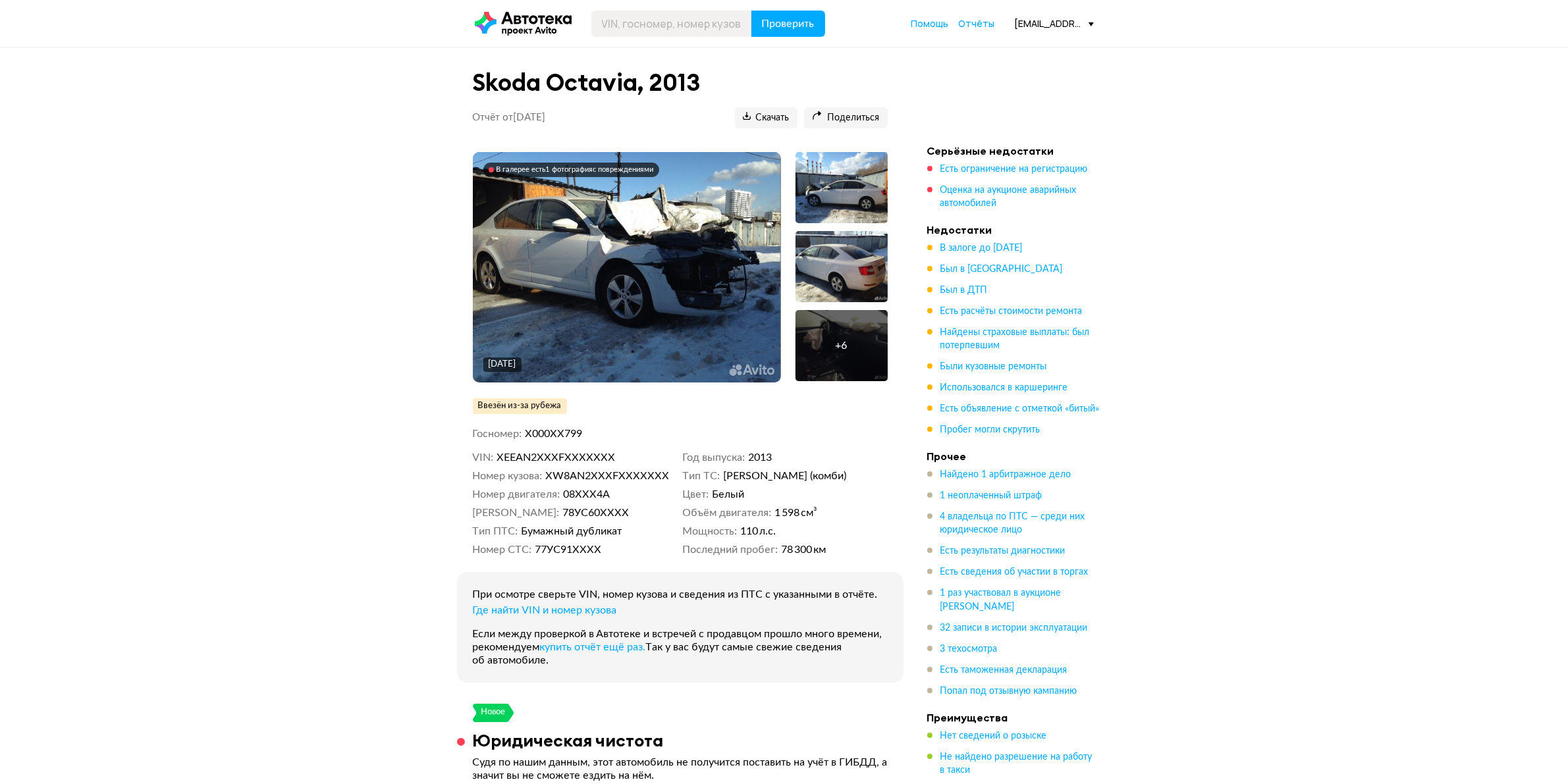
click at [541, 17] on icon at bounding box center [523, 24] width 97 height 24
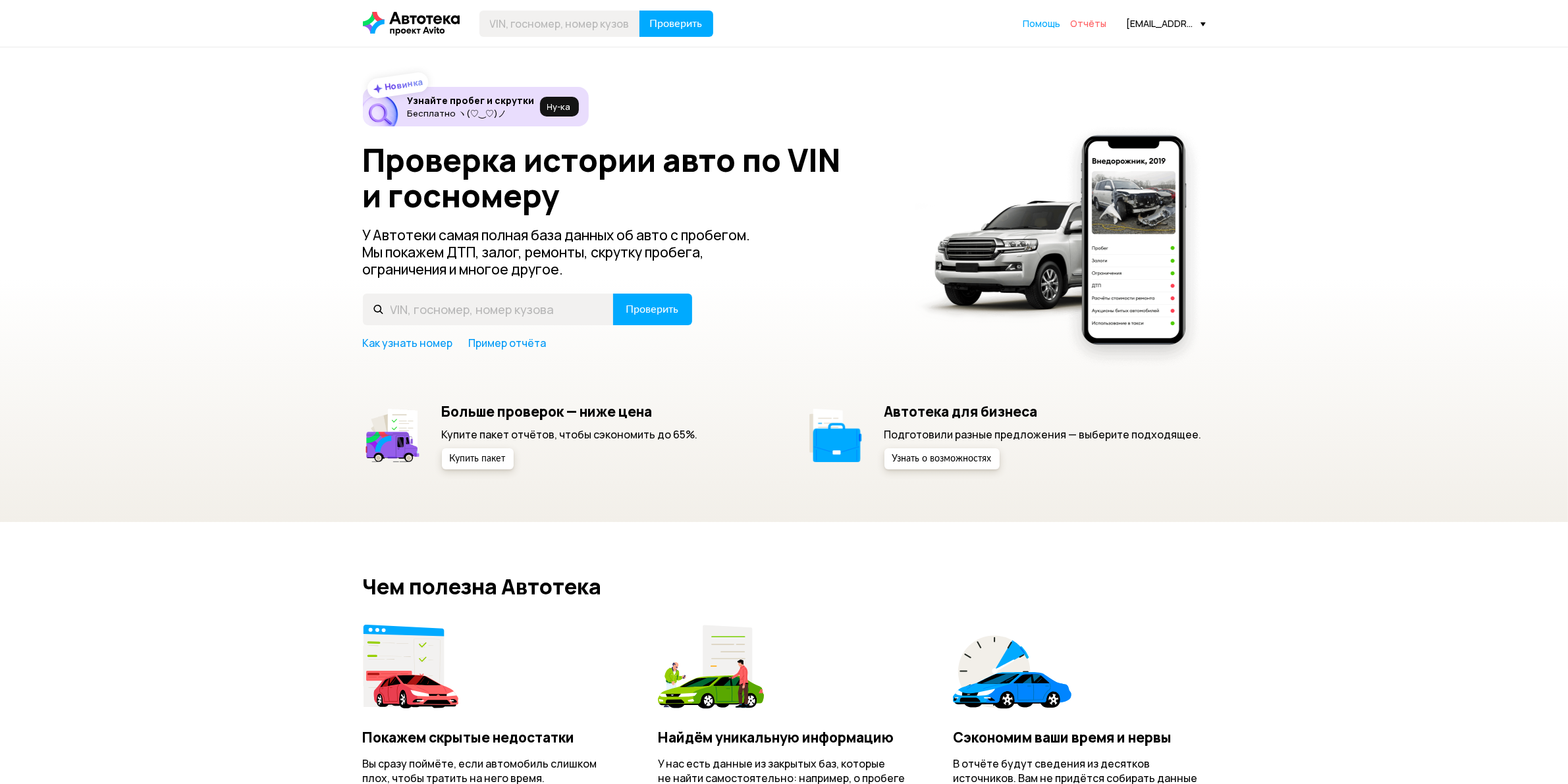
click at [1101, 24] on span "Отчёты" at bounding box center [1089, 24] width 37 height 12
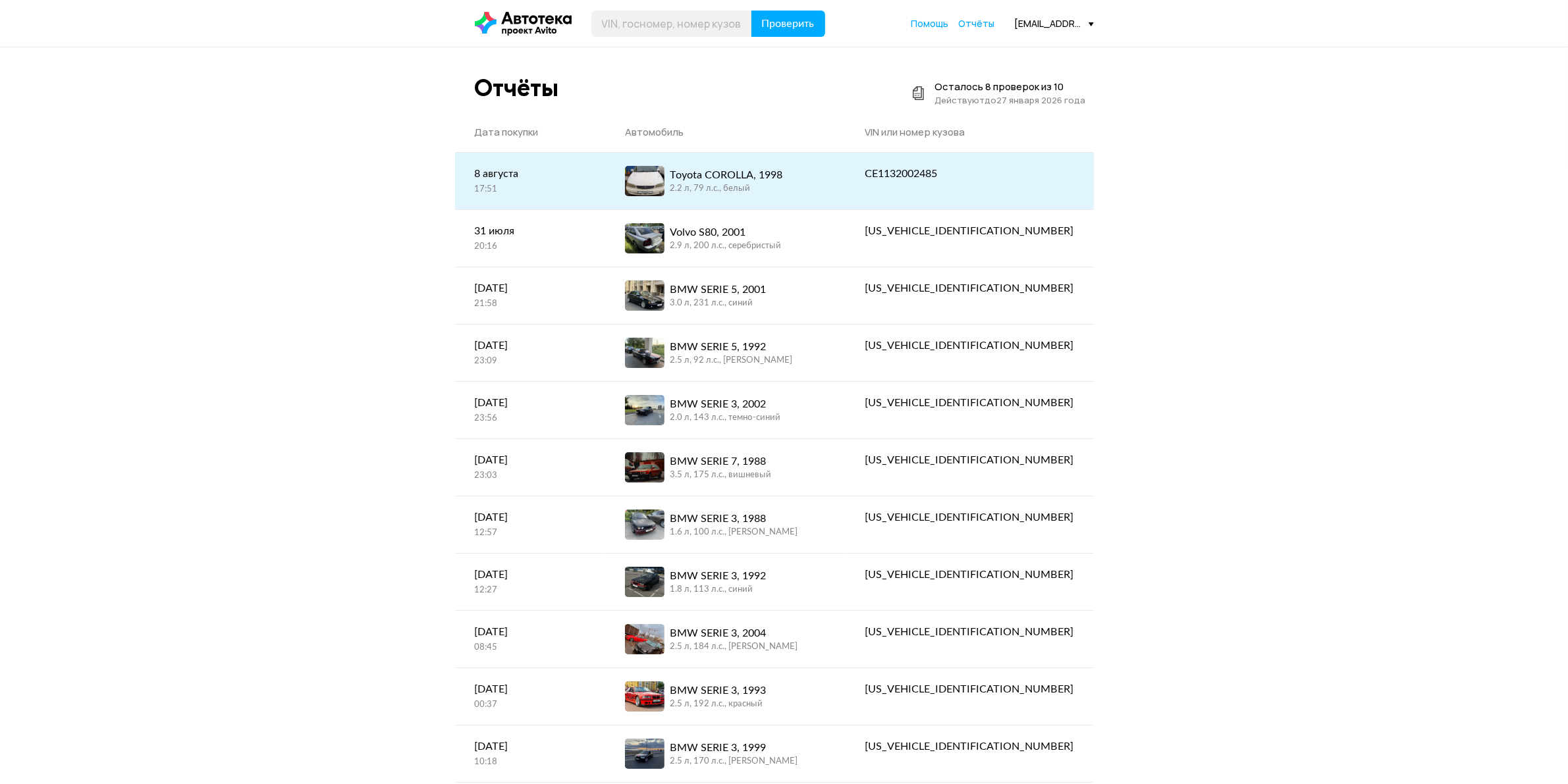
click at [825, 185] on div "Toyota COROLLA, 1998 2.2 л, 79 л.c., белый" at bounding box center [725, 180] width 200 height 30
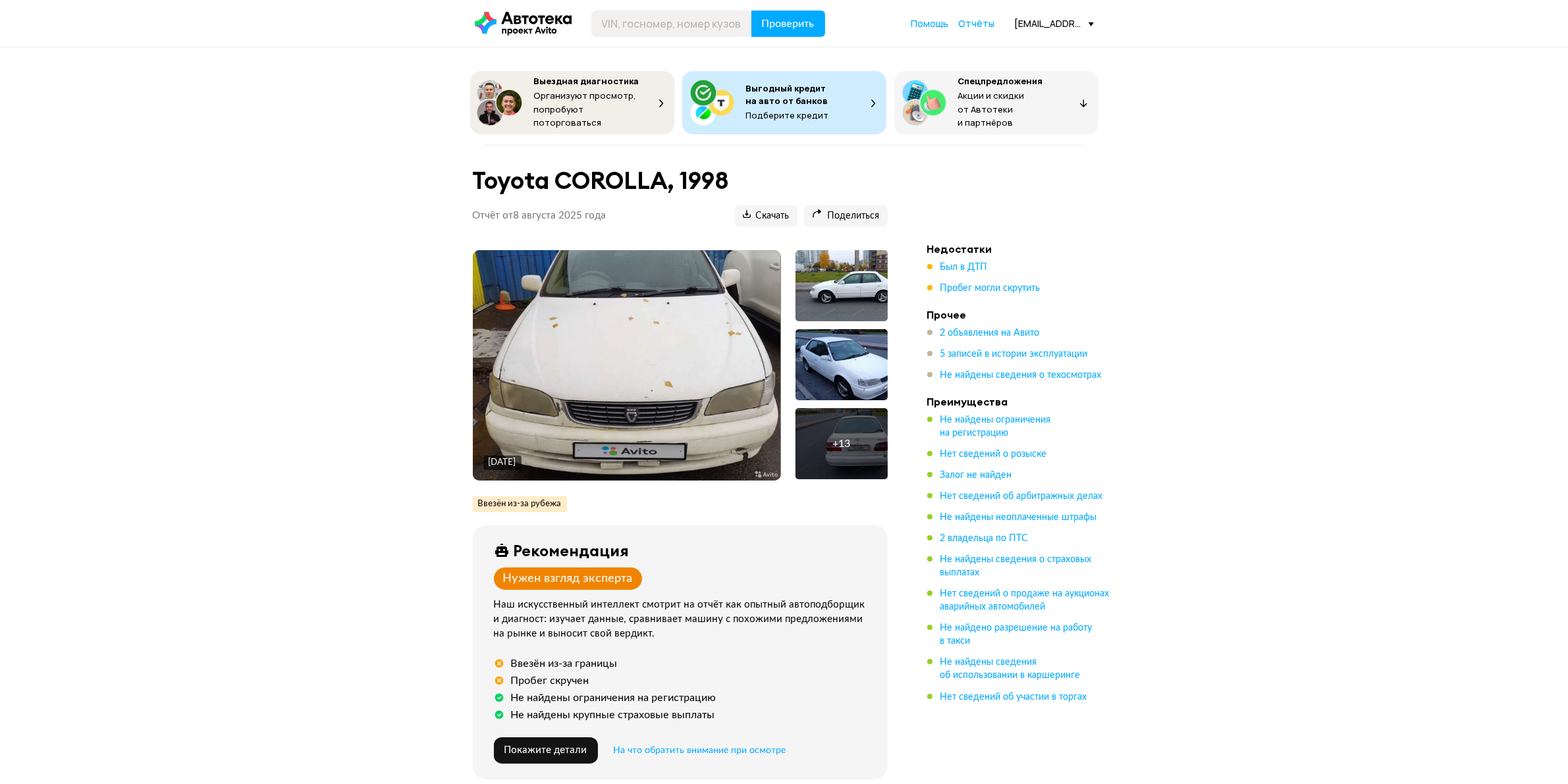
click at [862, 436] on div "+ 13" at bounding box center [841, 444] width 92 height 71
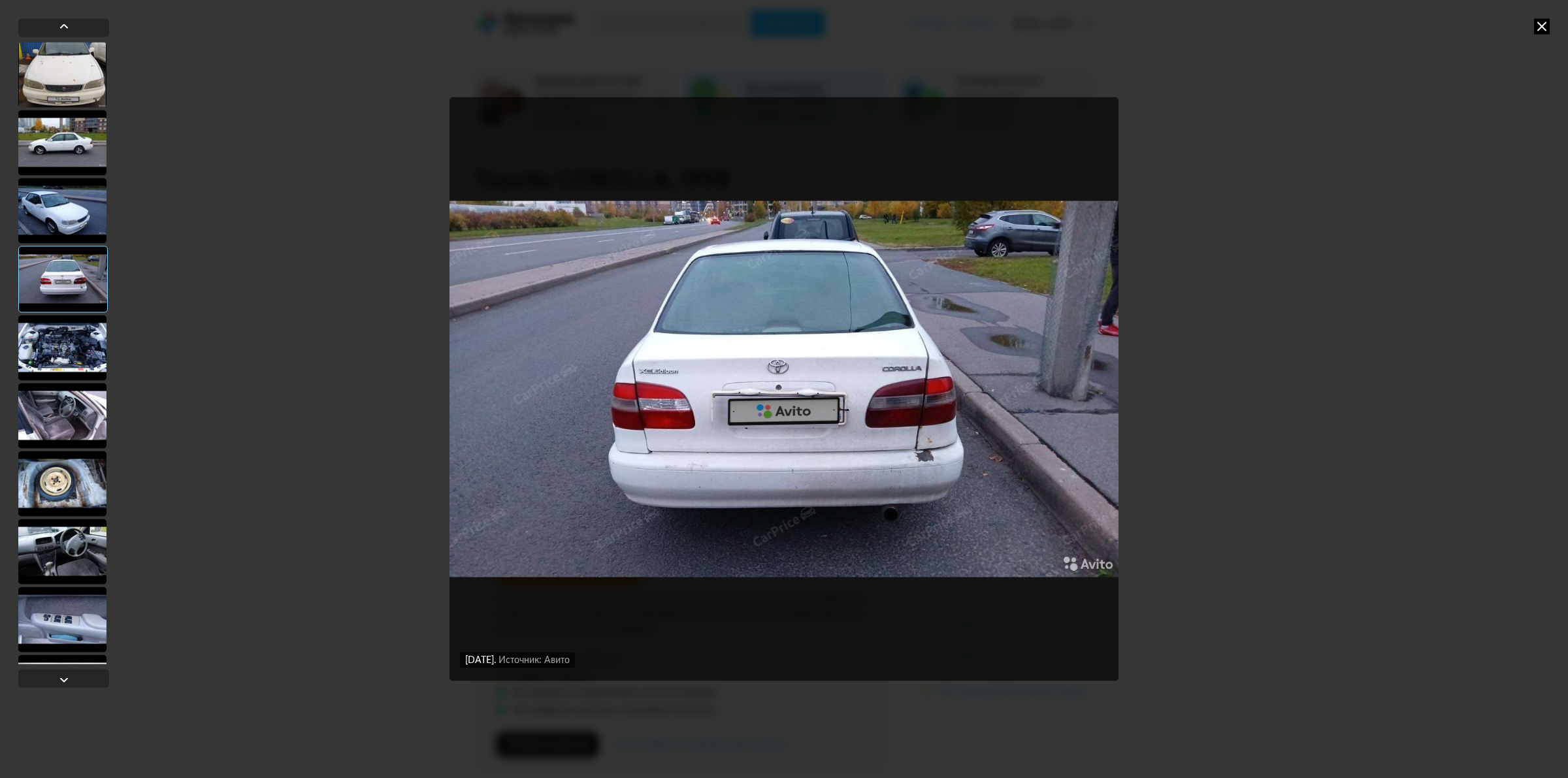
click at [67, 358] on div at bounding box center [62, 348] width 88 height 66
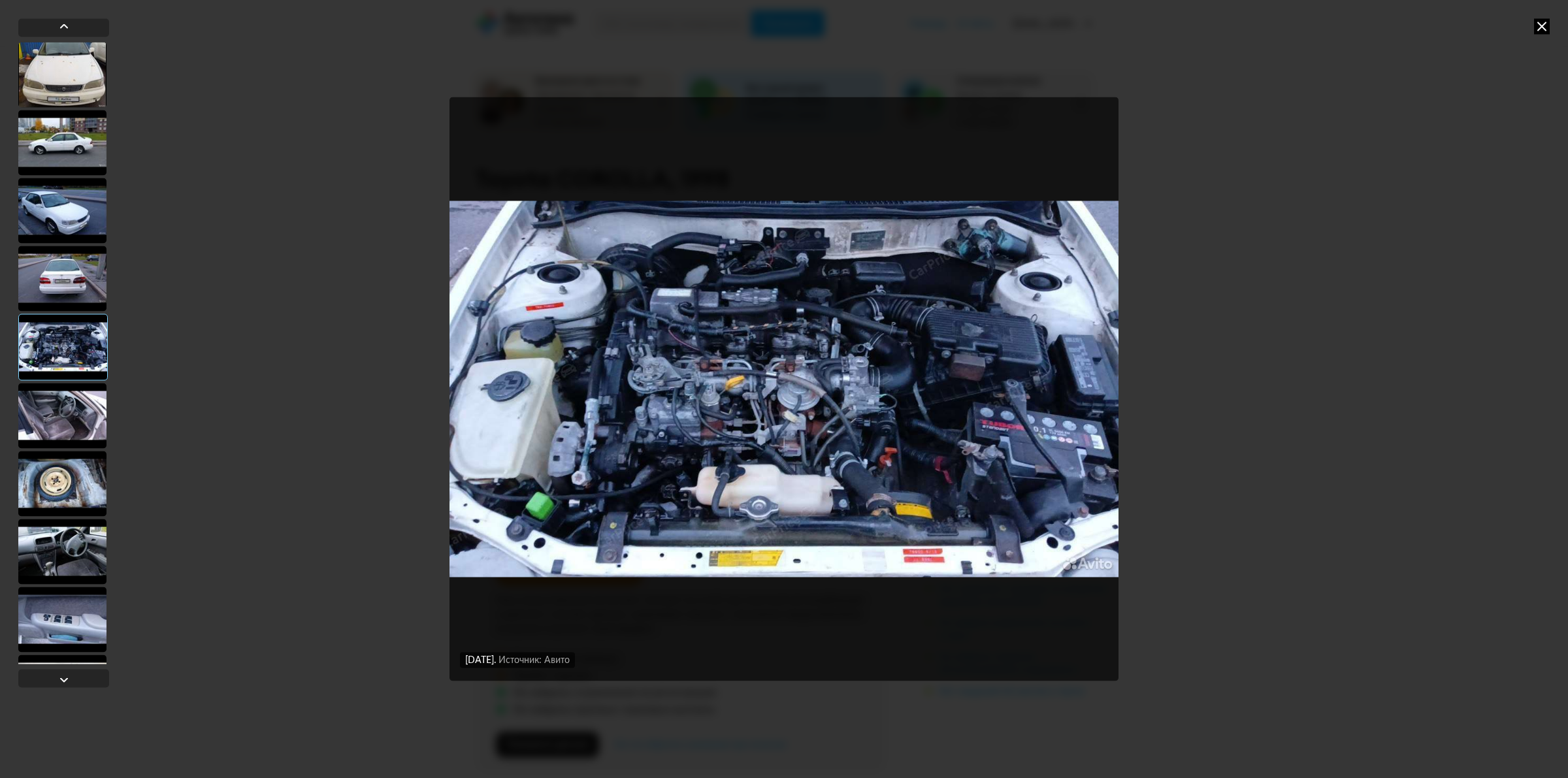
click at [794, 400] on img "Go to Slide 5" at bounding box center [784, 389] width 669 height 584
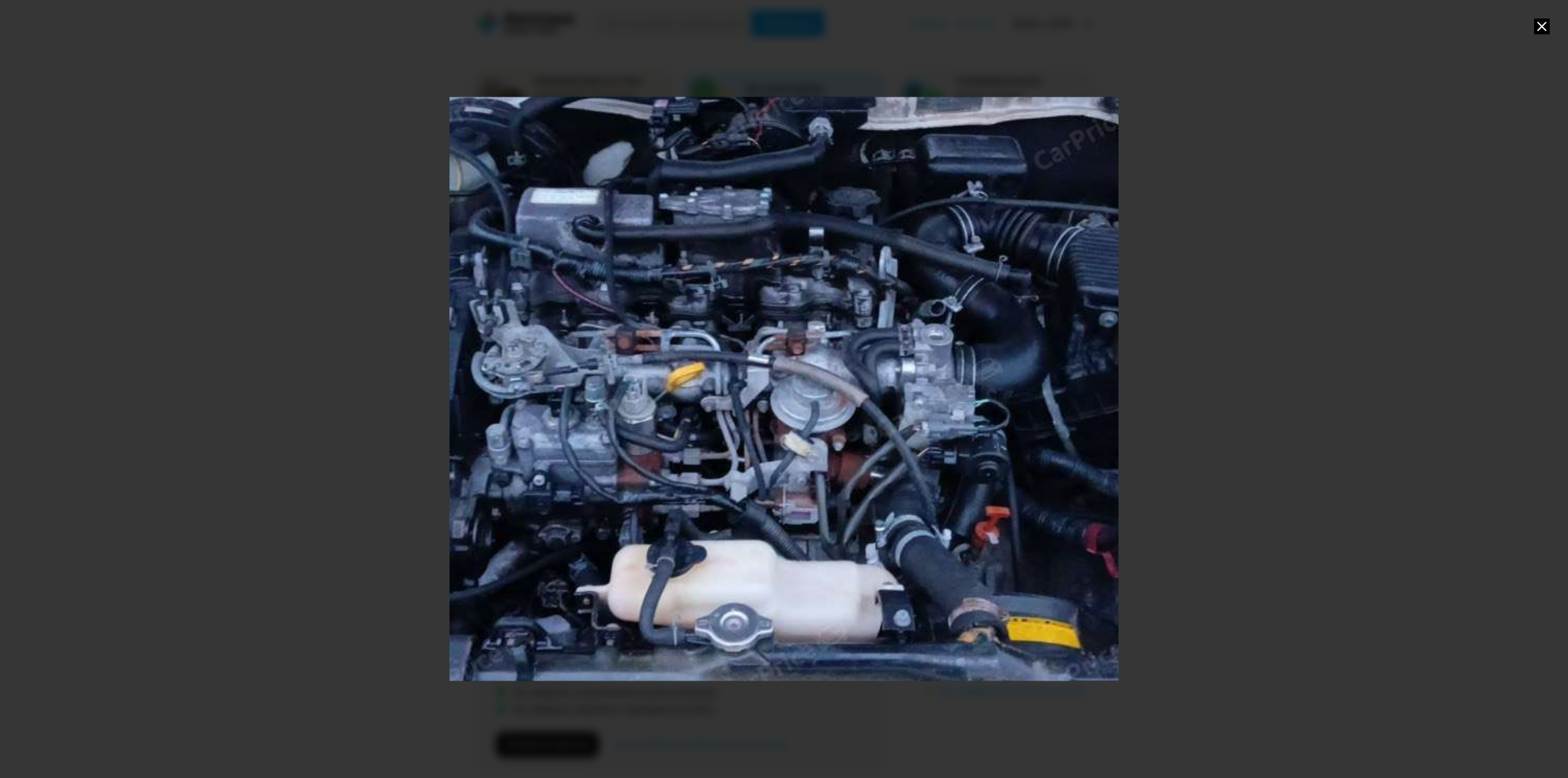
click at [660, 407] on div "Go to Slide 5" at bounding box center [784, 389] width 1338 height 1168
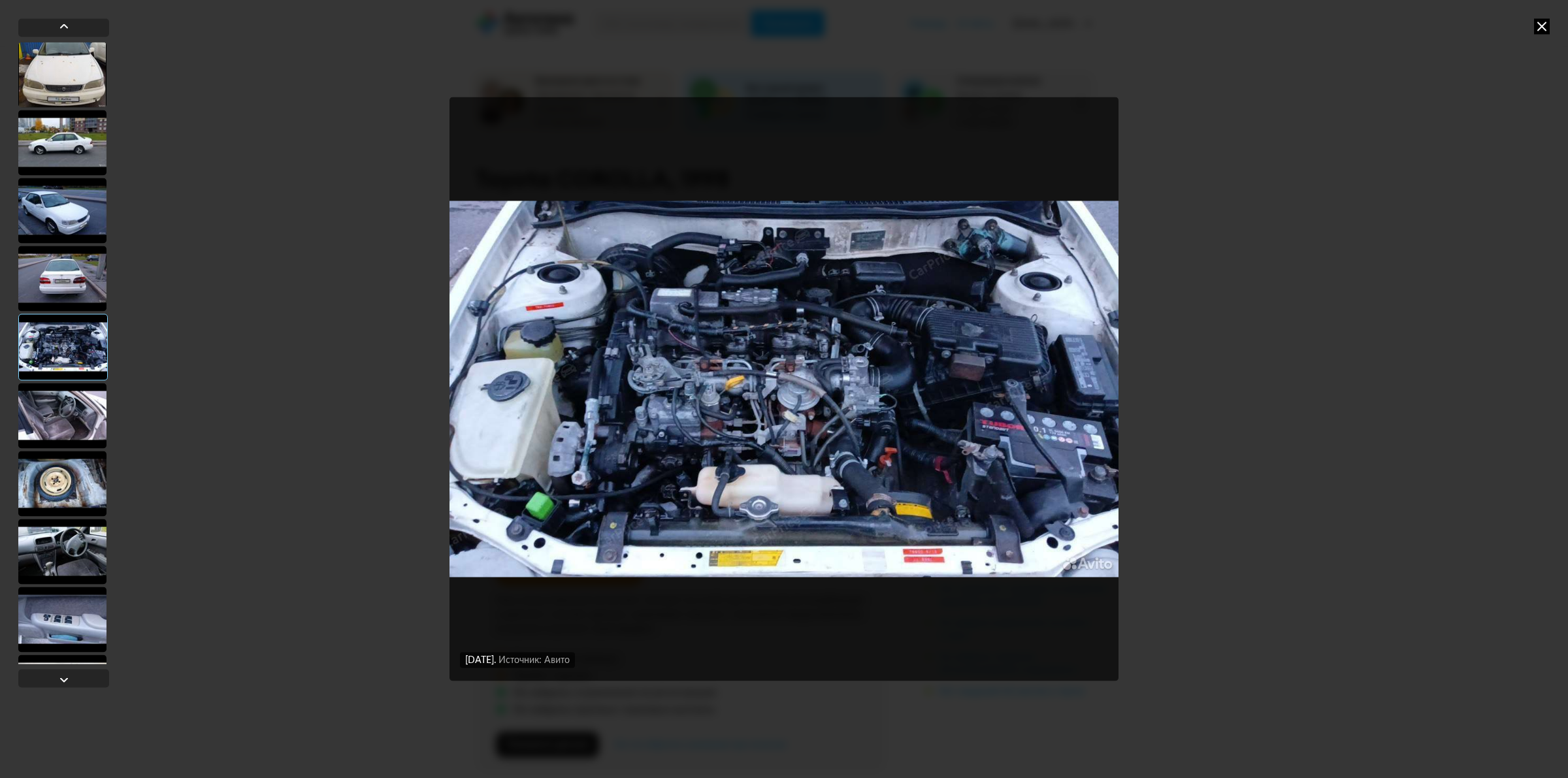
click at [487, 400] on img "Go to Slide 5" at bounding box center [784, 389] width 669 height 584
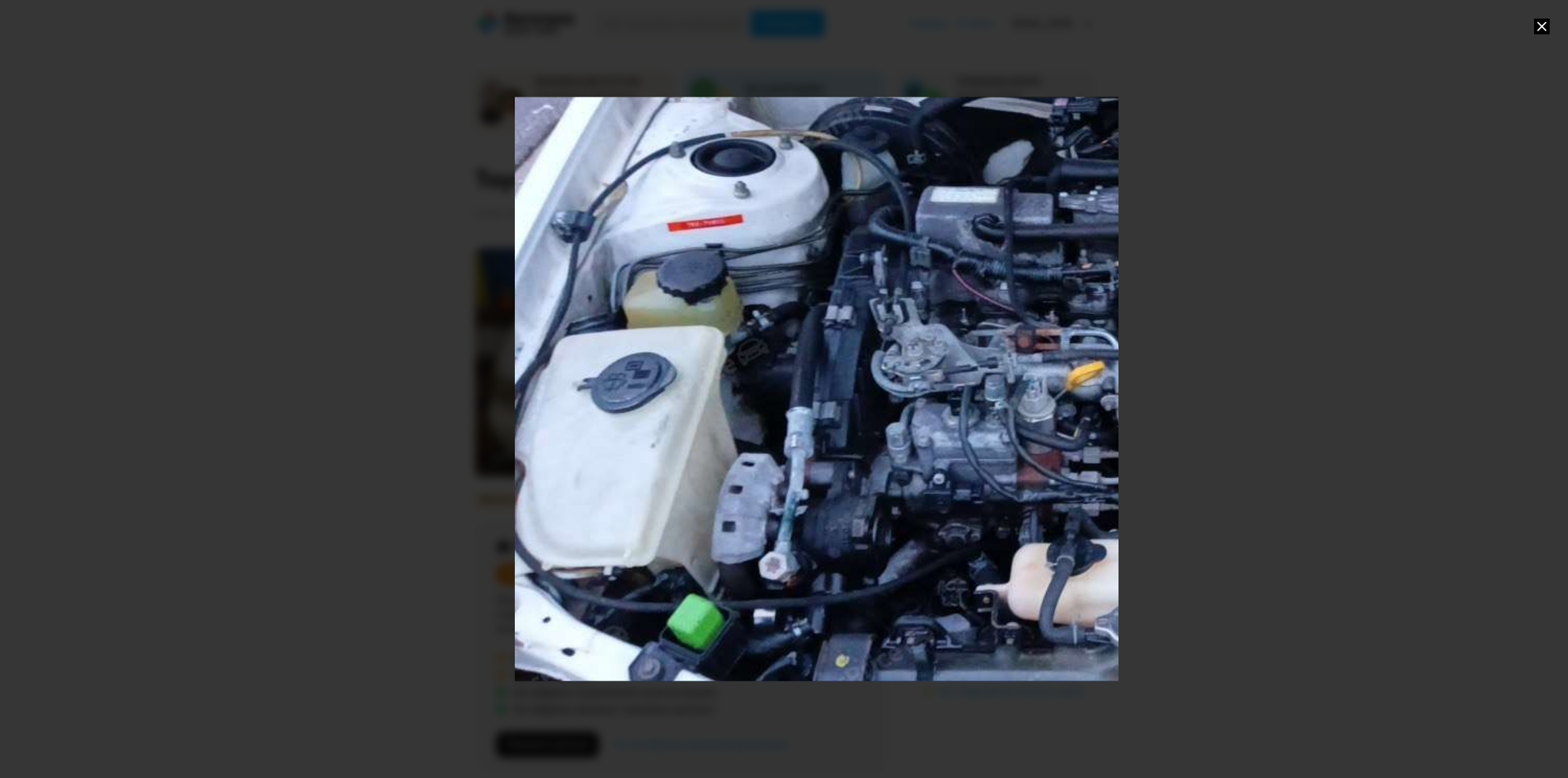
drag, startPoint x: 608, startPoint y: 415, endPoint x: 1070, endPoint y: 413, distance: 462.0
click at [1070, 413] on div "Go to Slide 5" at bounding box center [1184, 387] width 1338 height 1168
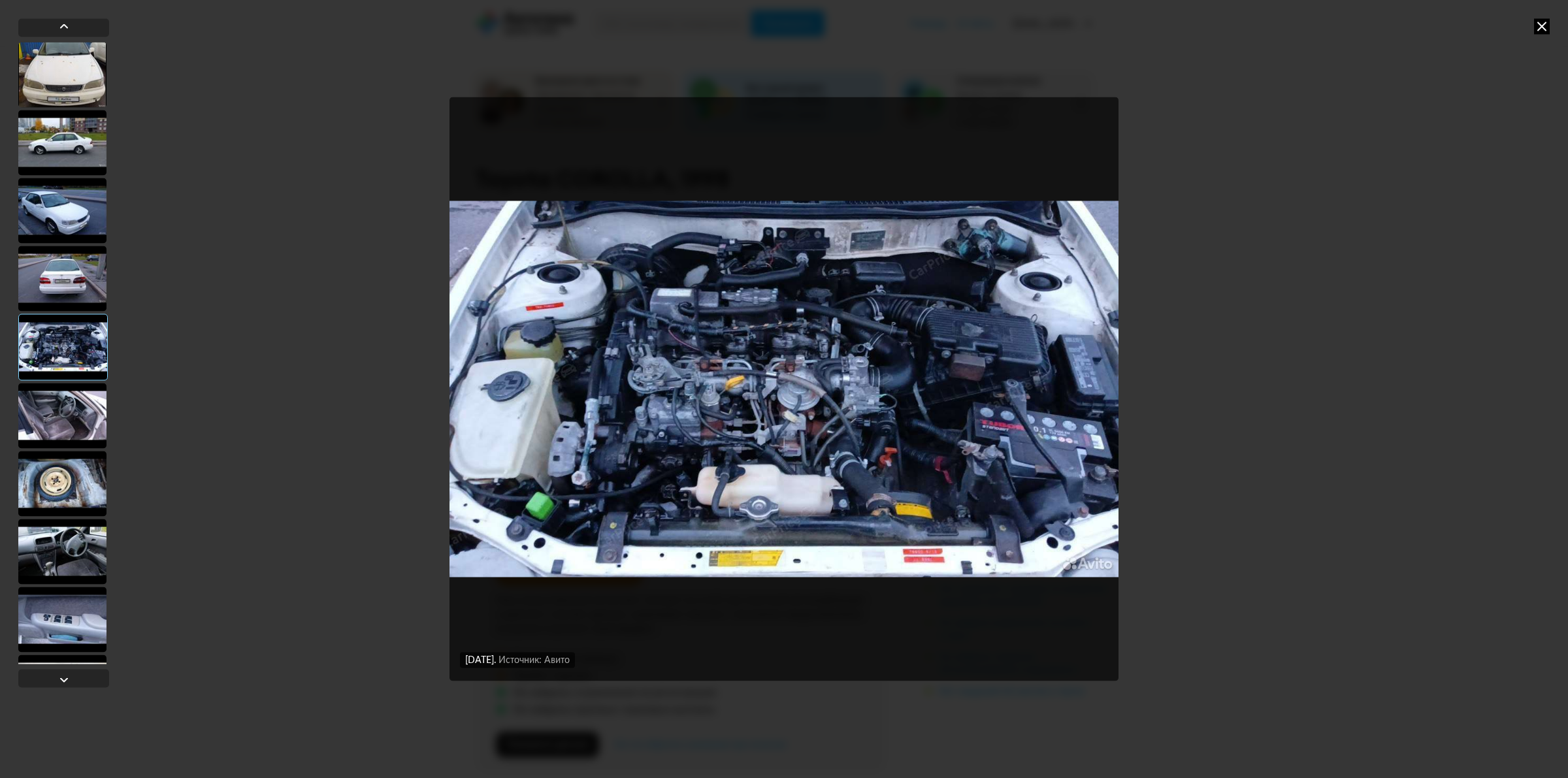
click at [547, 373] on img "Go to Slide 5" at bounding box center [784, 389] width 669 height 584
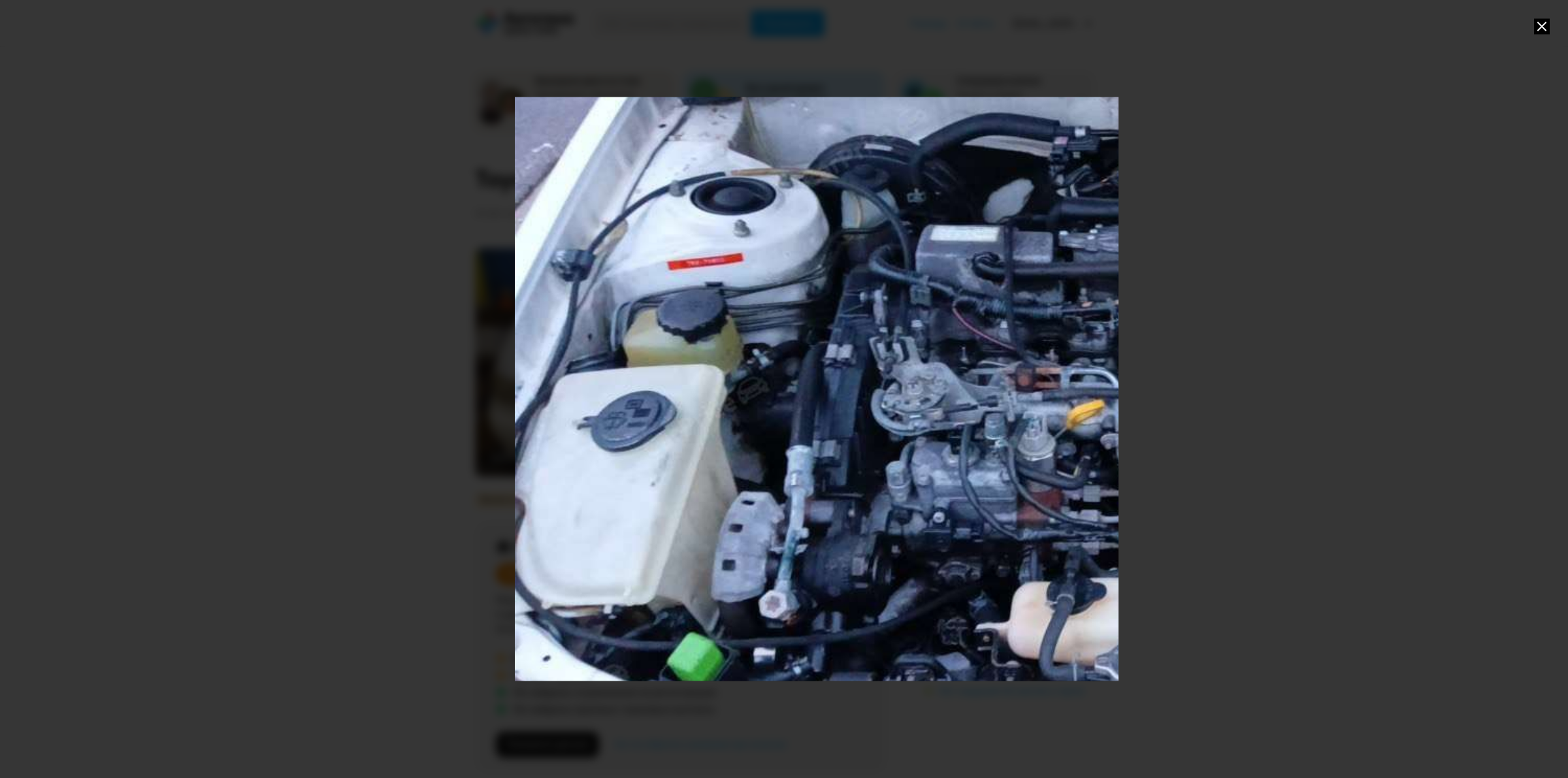
drag, startPoint x: 533, startPoint y: 399, endPoint x: 1567, endPoint y: 449, distance: 1035.2
click at [1543, 445] on div at bounding box center [784, 389] width 1568 height 778
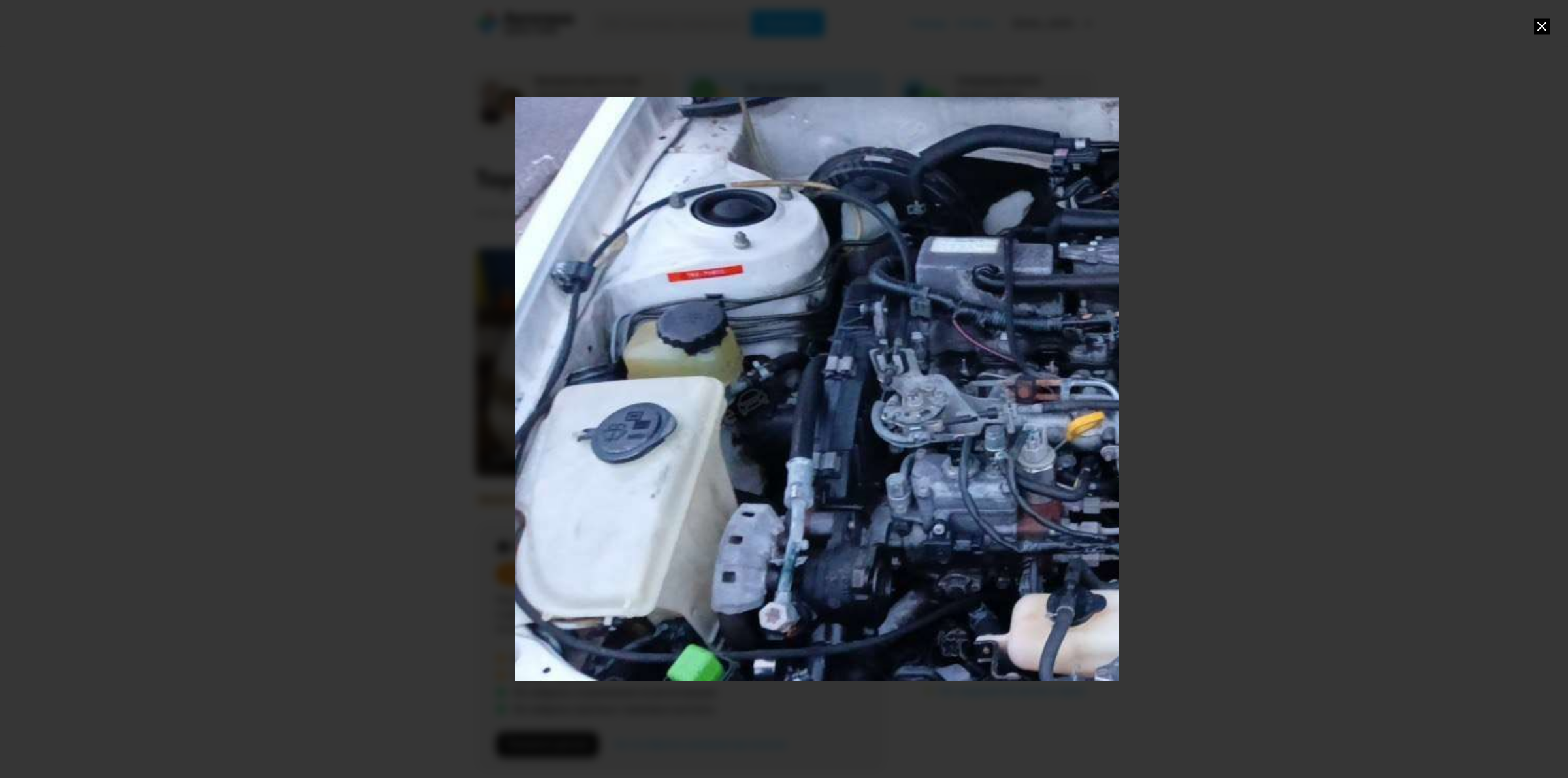
drag, startPoint x: 624, startPoint y: 554, endPoint x: 1287, endPoint y: 464, distance: 669.1
click at [1287, 464] on div at bounding box center [784, 389] width 1568 height 778
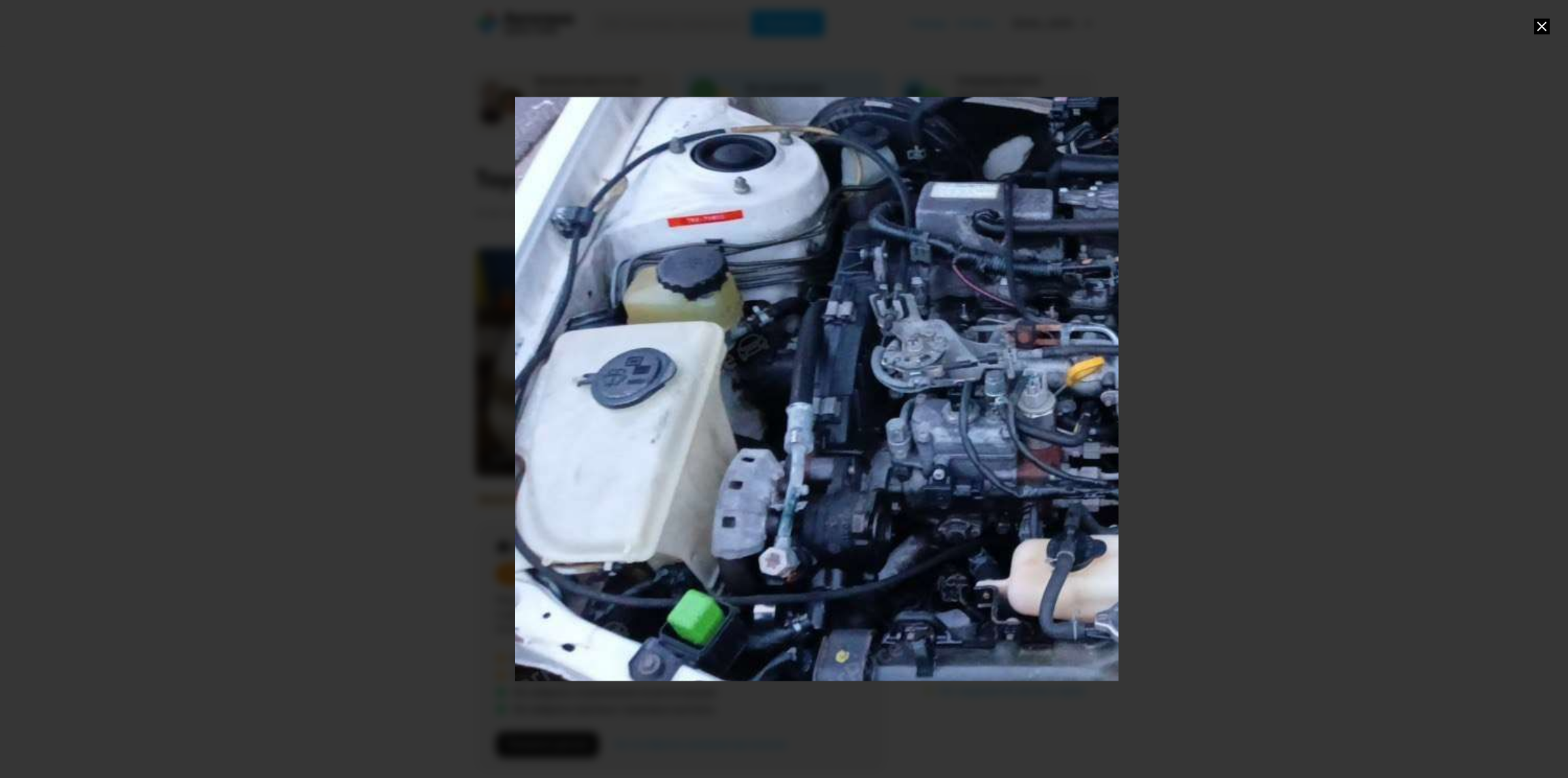
drag, startPoint x: 769, startPoint y: 520, endPoint x: 1437, endPoint y: 458, distance: 670.9
click at [1437, 458] on div at bounding box center [784, 389] width 1568 height 778
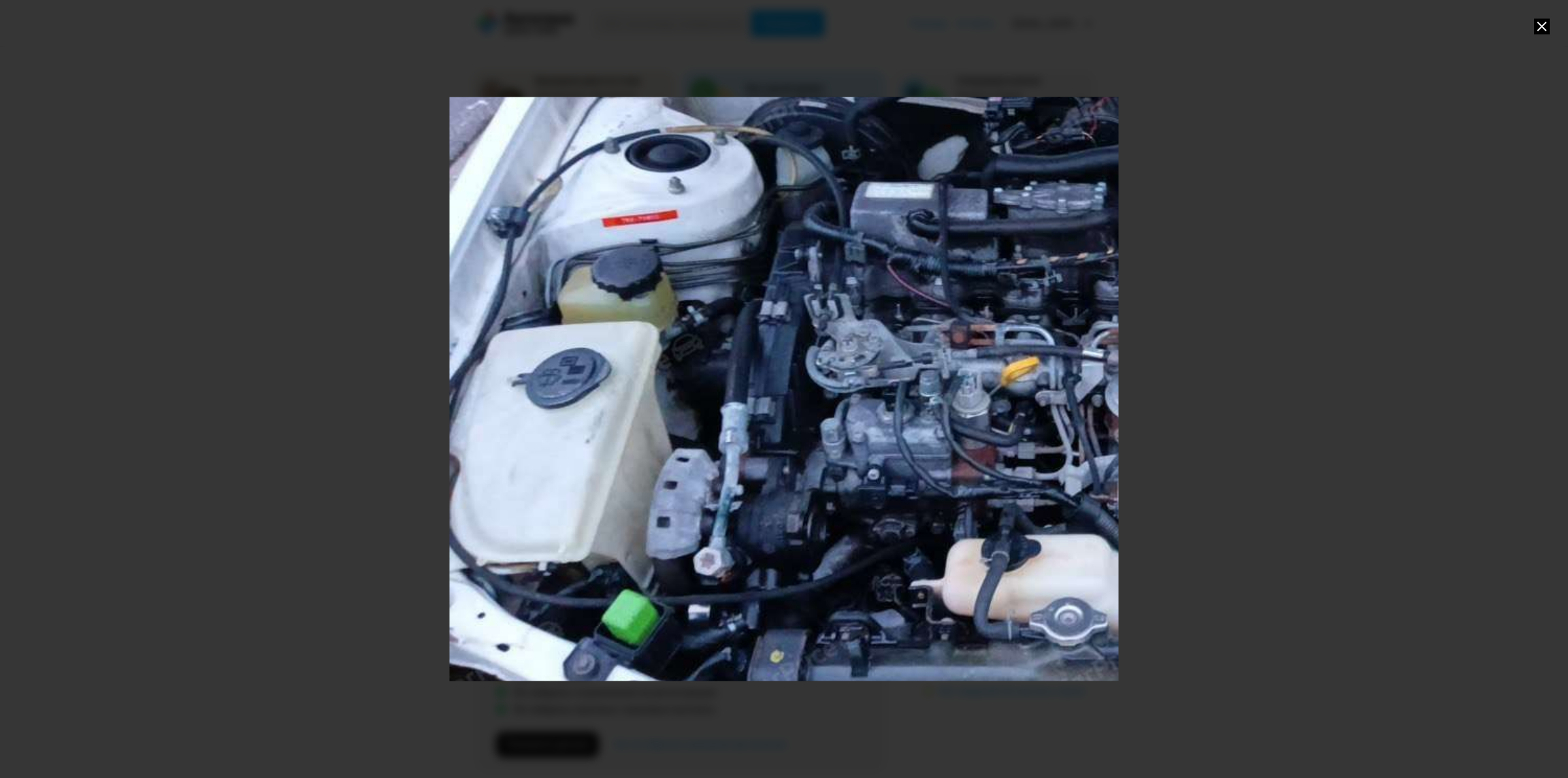
click at [1220, 500] on div at bounding box center [784, 389] width 1568 height 778
click at [1536, 34] on div at bounding box center [784, 389] width 1568 height 778
click at [1535, 31] on icon at bounding box center [1542, 26] width 16 height 16
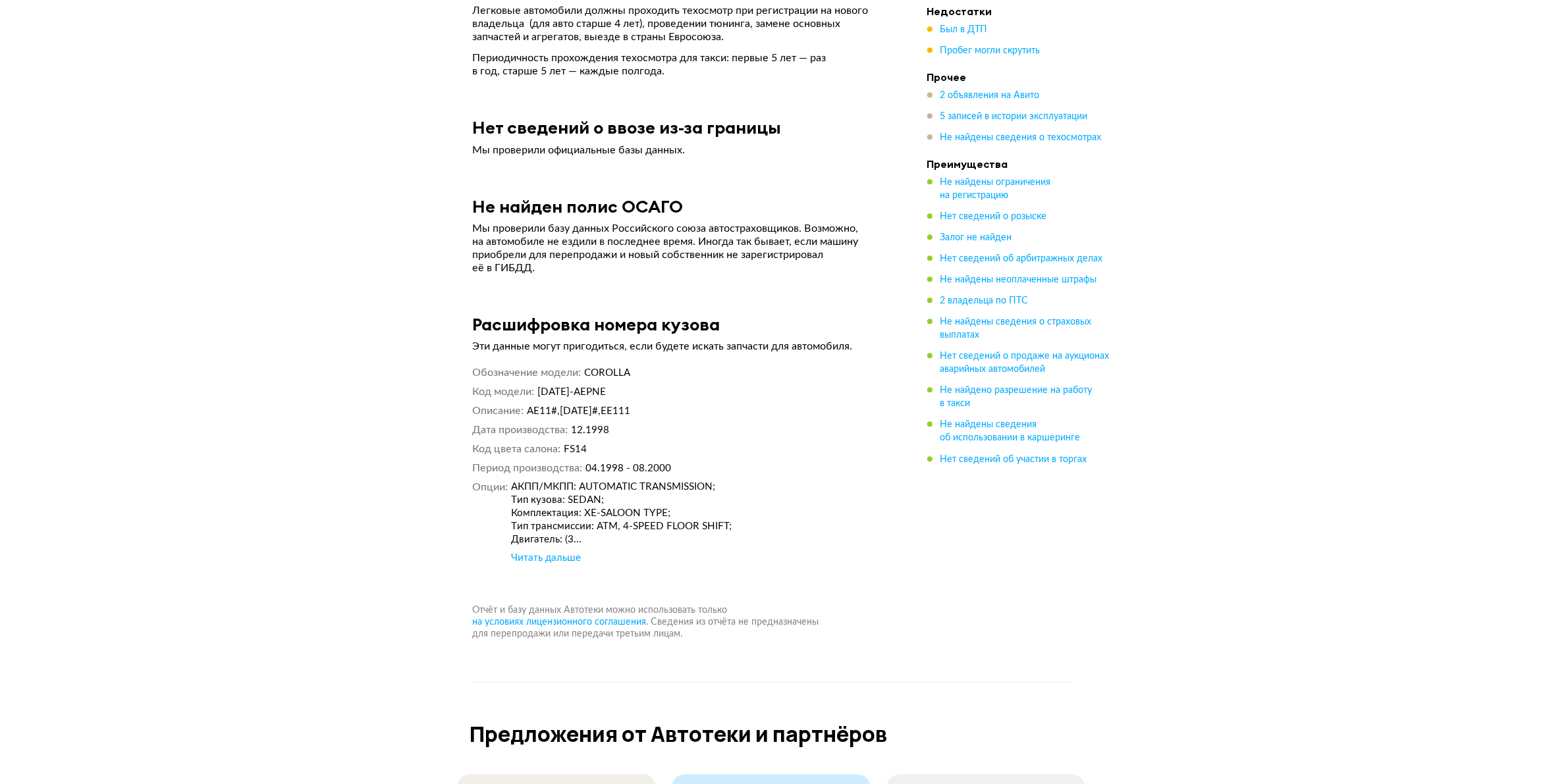
scroll to position [4189, 0]
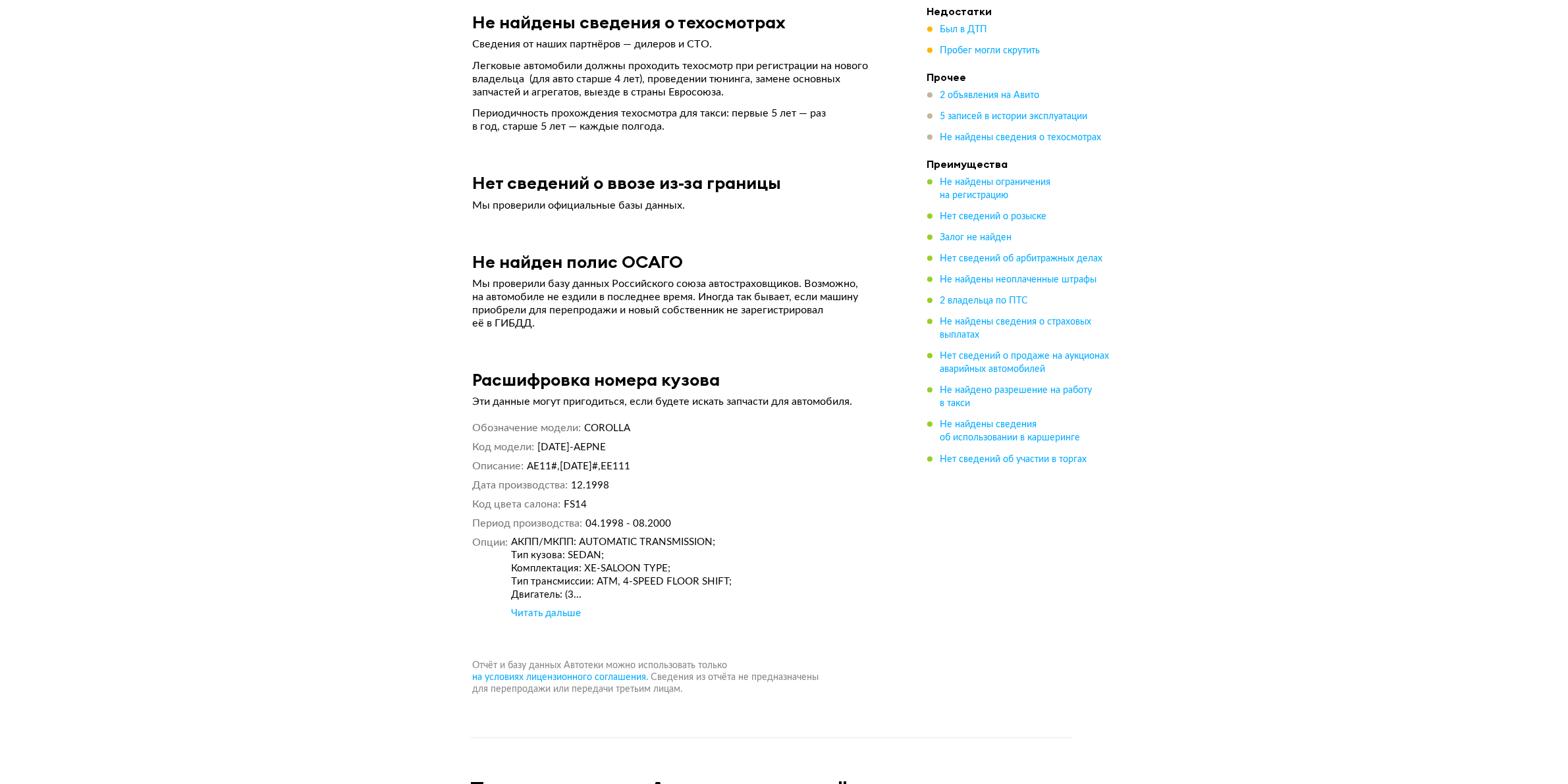
click at [554, 607] on div "Читать дальше" at bounding box center [546, 613] width 70 height 13
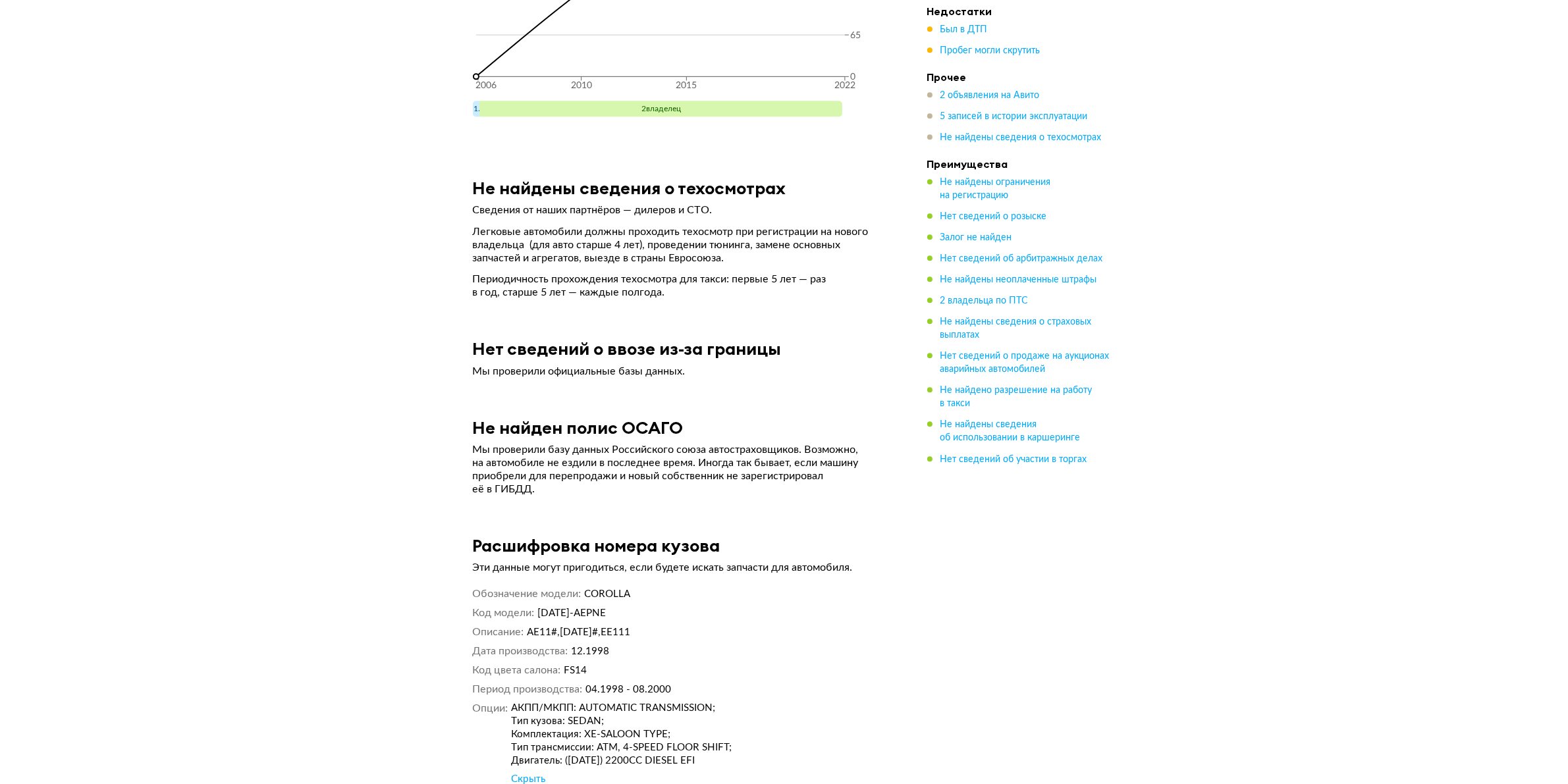
drag, startPoint x: 1120, startPoint y: 578, endPoint x: 1124, endPoint y: 566, distance: 12.6
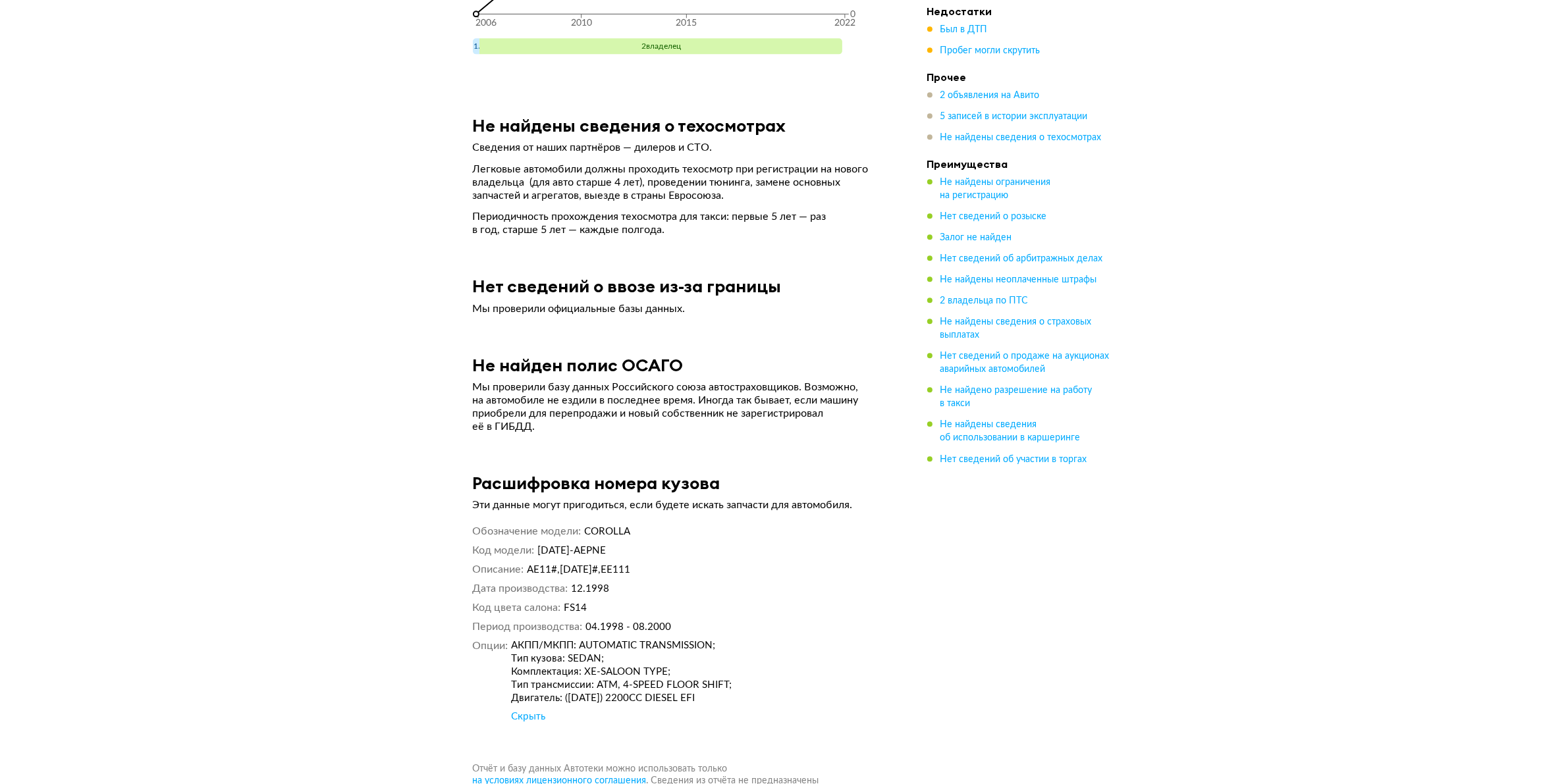
scroll to position [4188, 0]
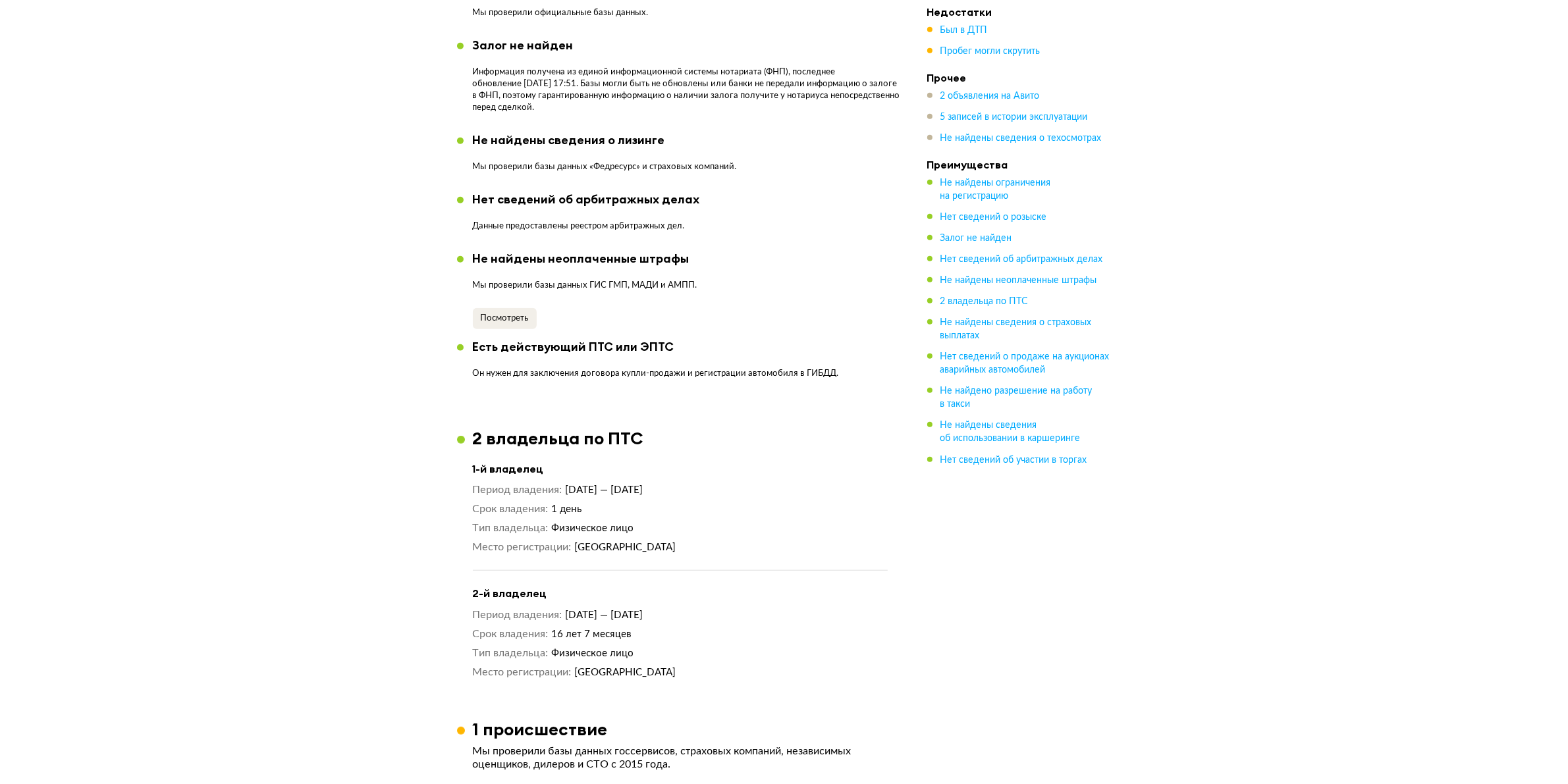
scroll to position [1234, 0]
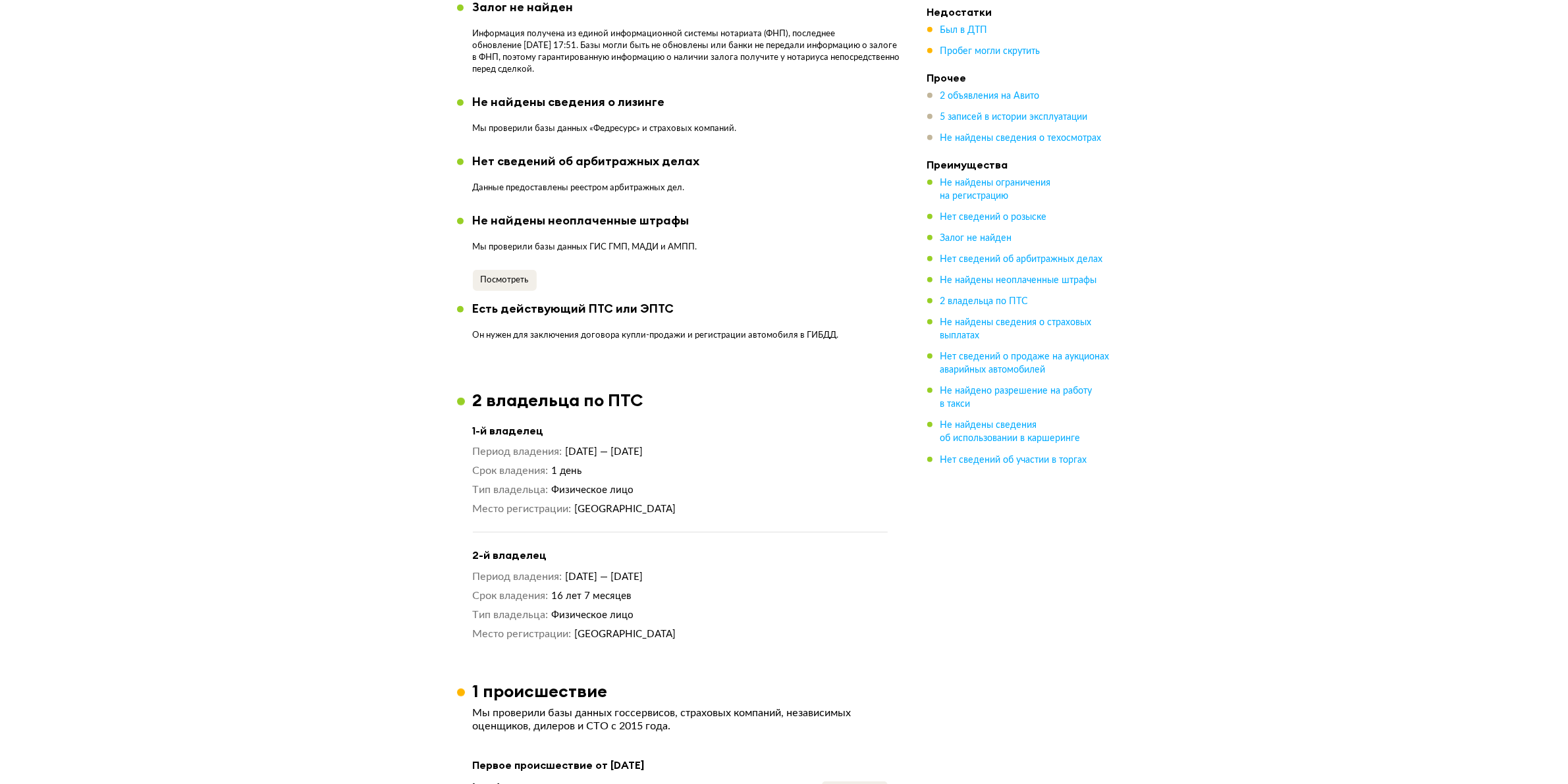
drag, startPoint x: 656, startPoint y: 570, endPoint x: 774, endPoint y: 571, distance: 118.0
click at [774, 571] on dd "[DATE] — [DATE]" at bounding box center [727, 578] width 322 height 14
